Goal: Browse casually

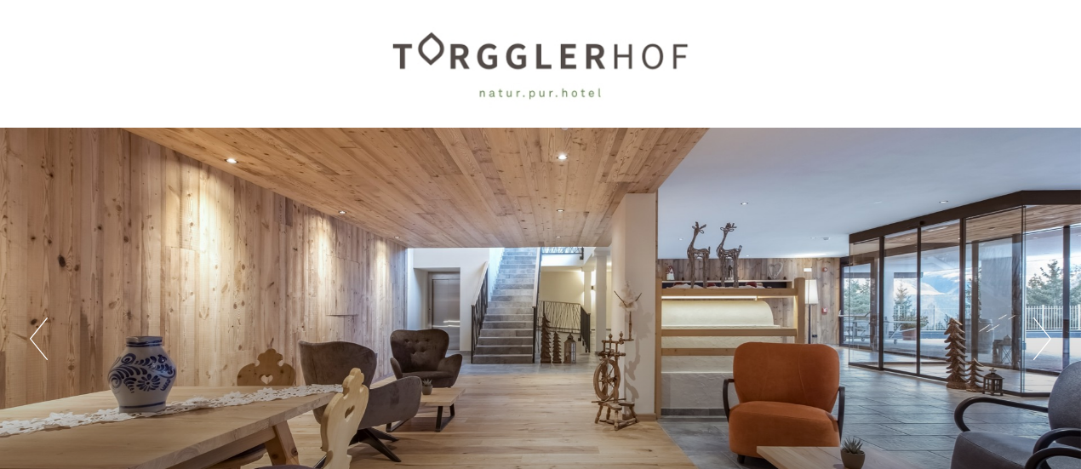
click at [556, 334] on div "Previous Next 1 2 3 4 5 6 7 8 9" at bounding box center [540, 339] width 1081 height 422
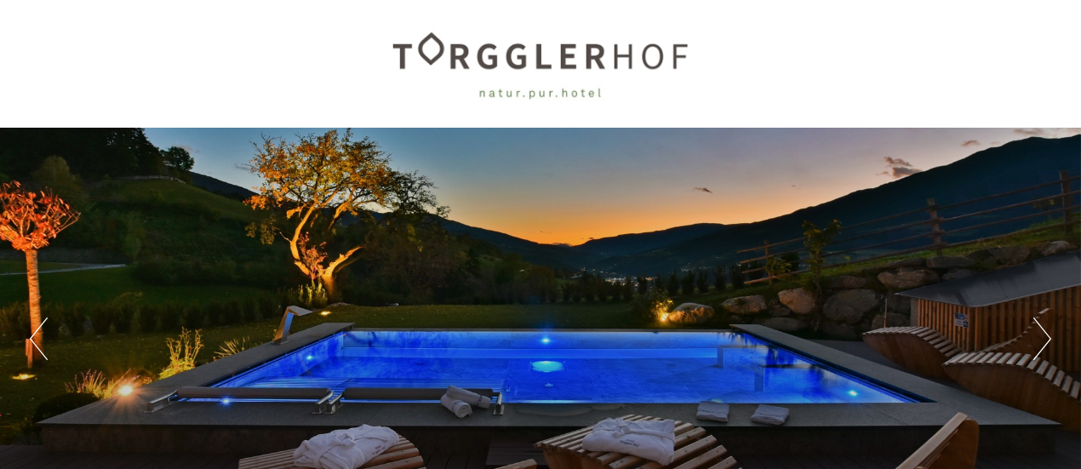
click at [546, 236] on div "Previous Next 1 2 3 4 5 6 7 8 9" at bounding box center [540, 339] width 1081 height 422
click at [1037, 347] on button "Next" at bounding box center [1042, 338] width 18 height 43
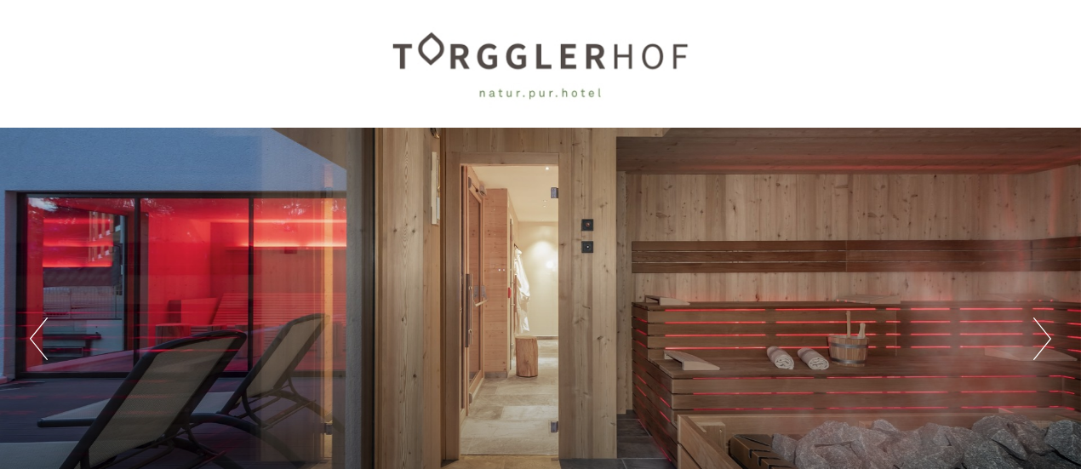
click at [1037, 347] on button "Next" at bounding box center [1042, 338] width 18 height 43
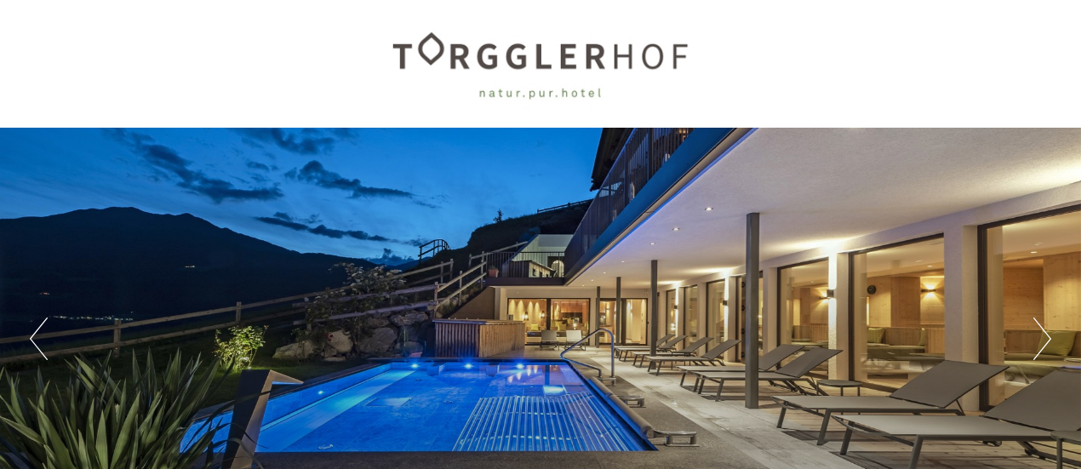
click at [1037, 347] on button "Next" at bounding box center [1042, 338] width 18 height 43
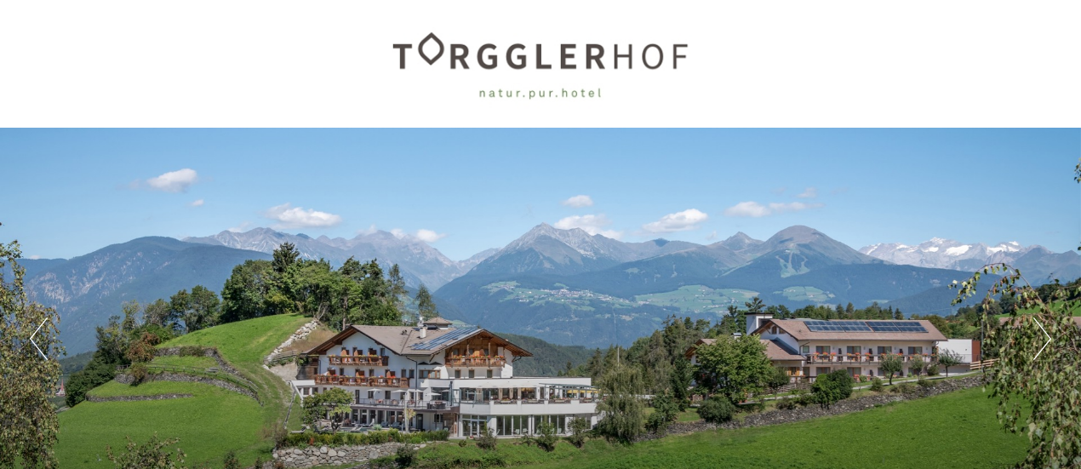
click at [1037, 351] on button "Next" at bounding box center [1042, 338] width 18 height 43
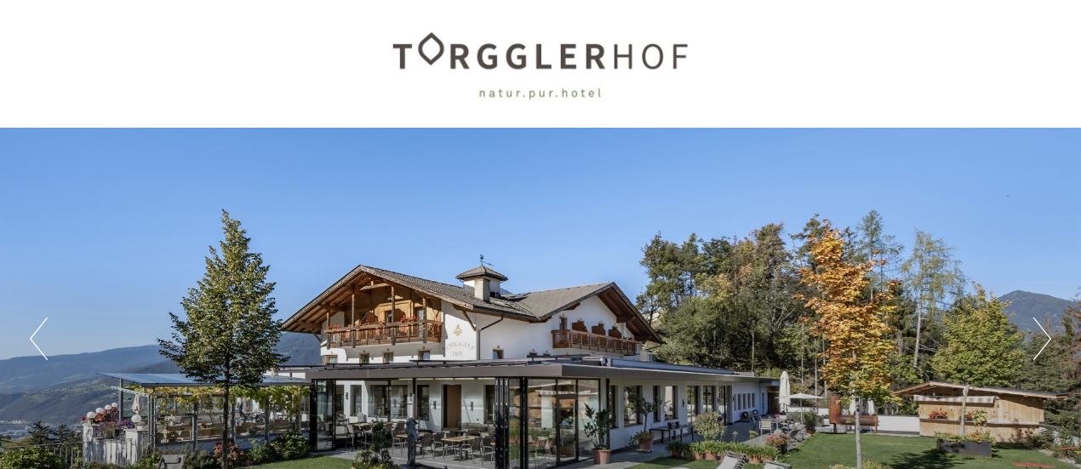
click at [1037, 351] on button "Next" at bounding box center [1042, 338] width 18 height 43
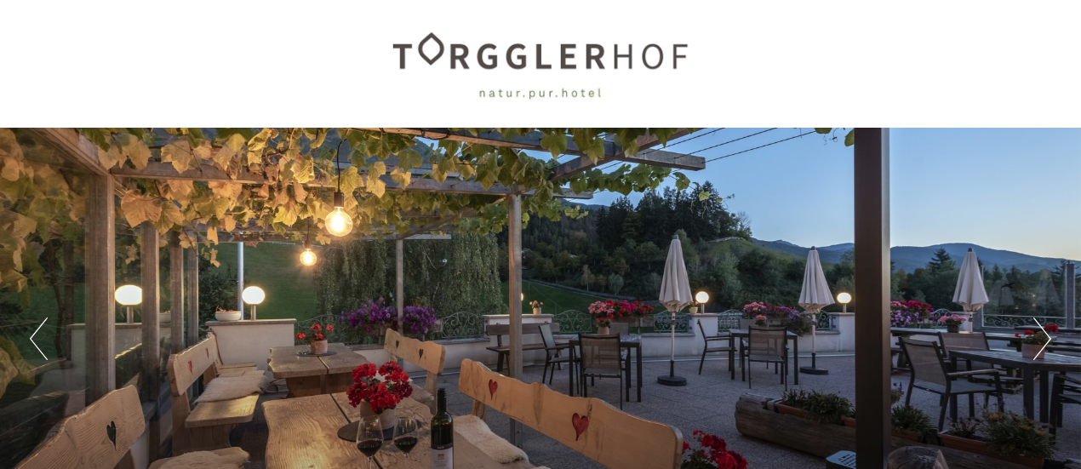
click at [1037, 351] on button "Next" at bounding box center [1042, 338] width 18 height 43
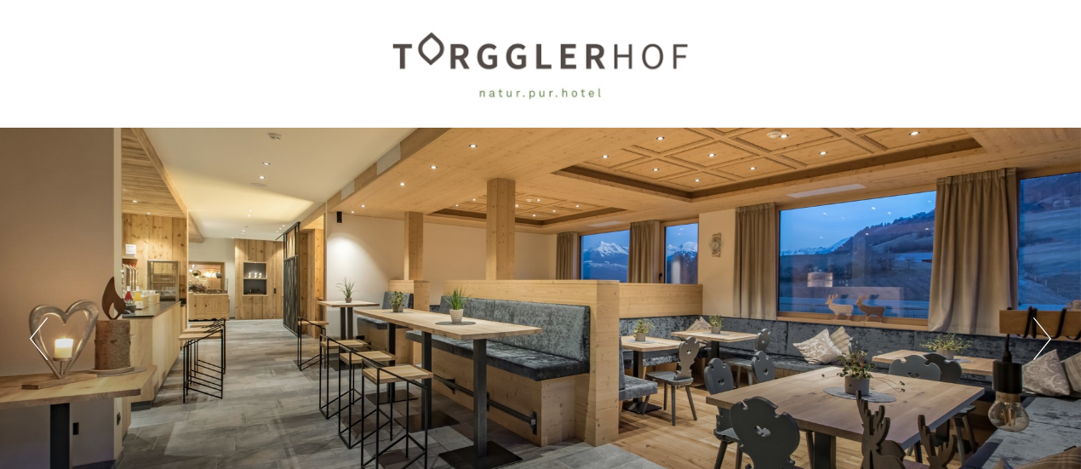
click at [1037, 351] on button "Next" at bounding box center [1042, 338] width 18 height 43
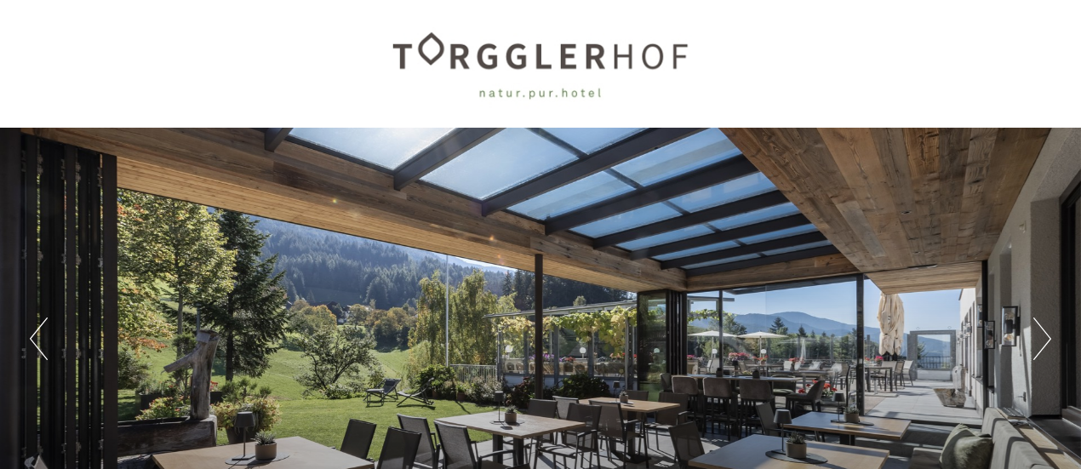
click at [1037, 351] on button "Next" at bounding box center [1042, 338] width 18 height 43
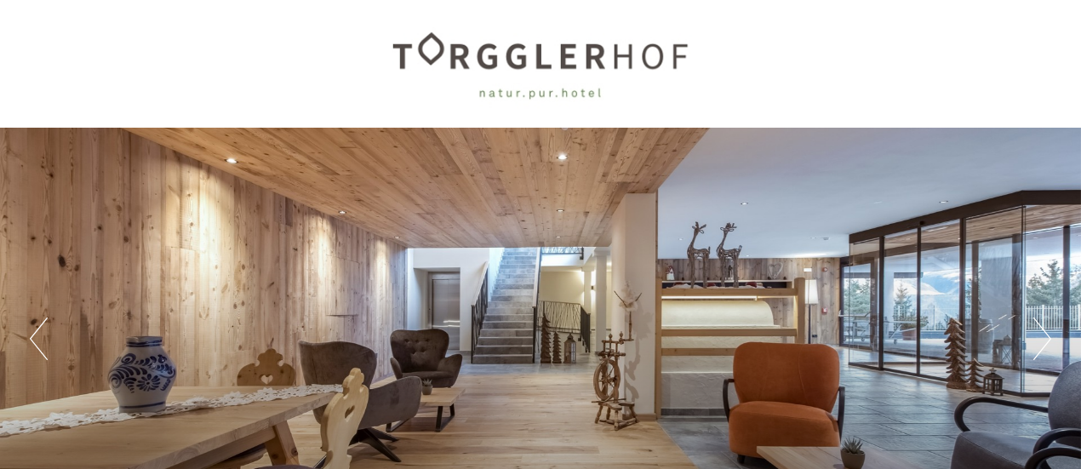
click at [1037, 351] on button "Next" at bounding box center [1042, 338] width 18 height 43
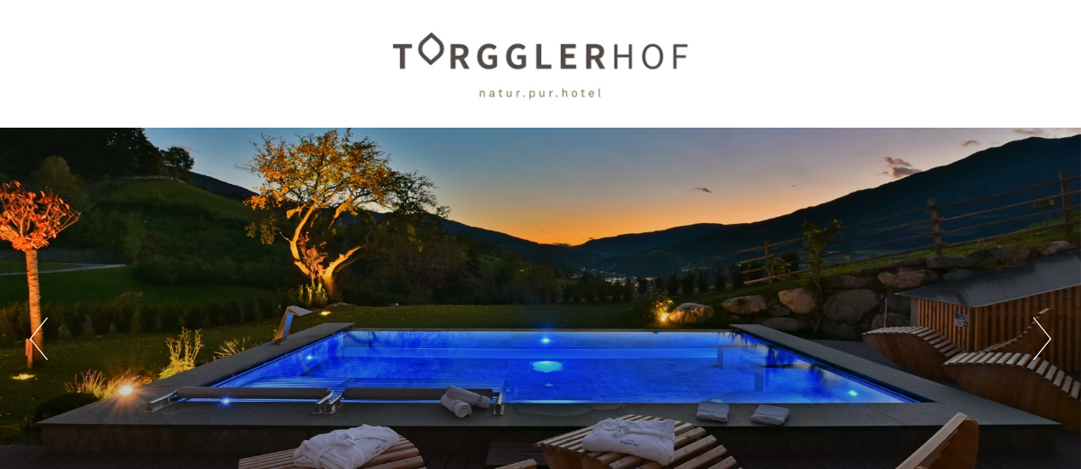
click at [1037, 351] on button "Next" at bounding box center [1042, 338] width 18 height 43
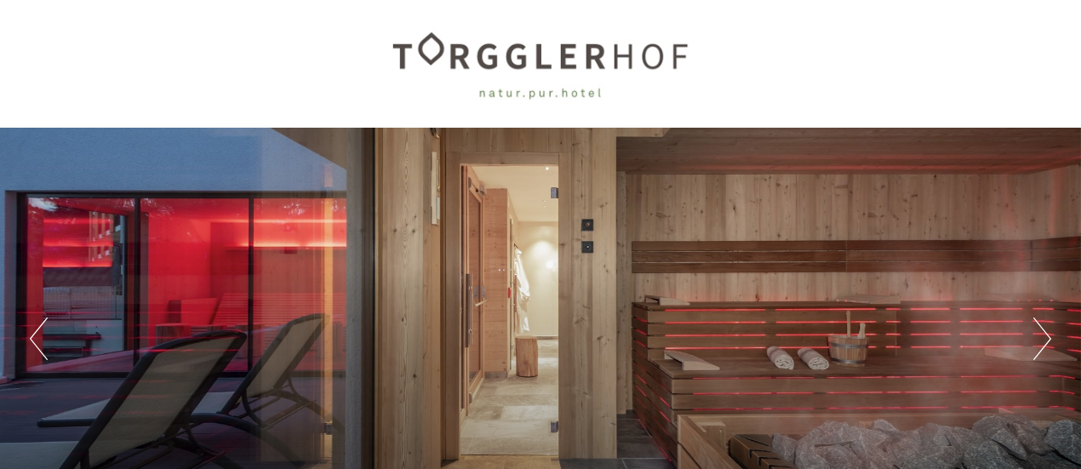
click at [1037, 351] on button "Next" at bounding box center [1042, 338] width 18 height 43
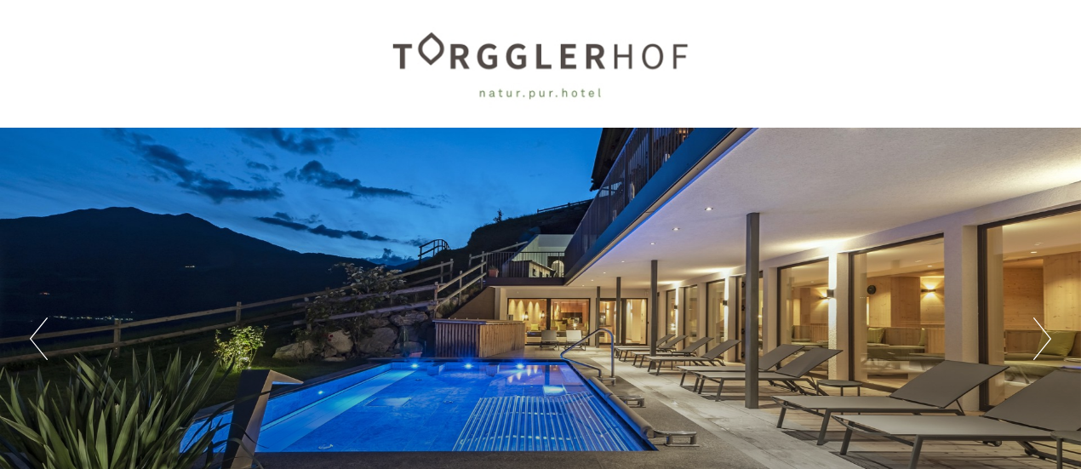
click at [1037, 351] on button "Next" at bounding box center [1042, 338] width 18 height 43
